Goal: Find specific page/section: Find specific page/section

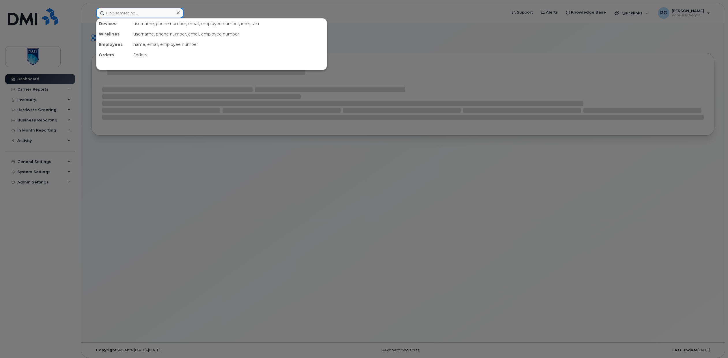
click at [151, 12] on input at bounding box center [139, 13] width 87 height 10
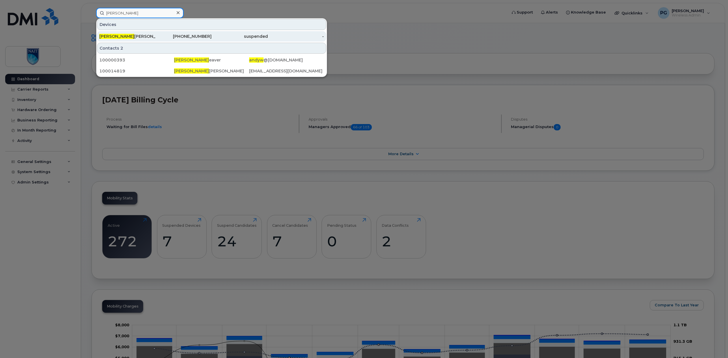
type input "andy w"
click at [126, 36] on div "Andy W eiler" at bounding box center [127, 36] width 56 height 6
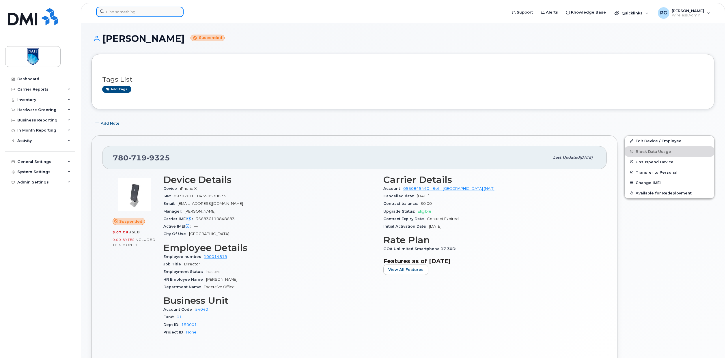
click at [123, 11] on input at bounding box center [139, 12] width 87 height 10
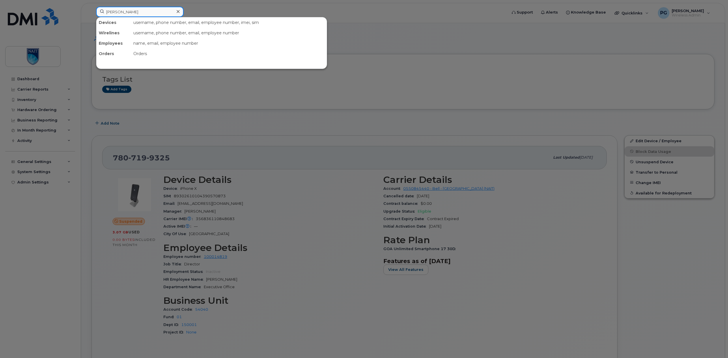
type input "[PERSON_NAME]"
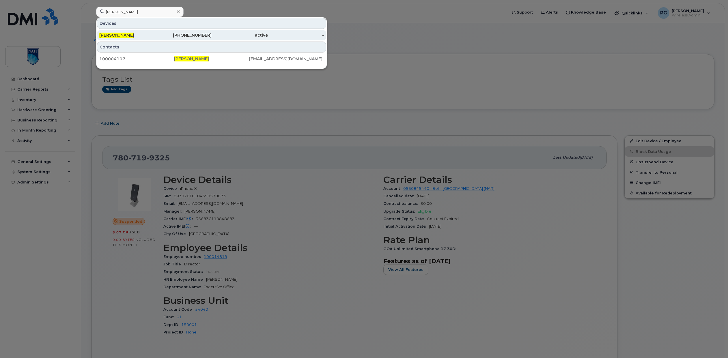
click at [128, 34] on div "[PERSON_NAME]" at bounding box center [127, 35] width 56 height 6
